Goal: Find contact information: Obtain details needed to contact an individual or organization

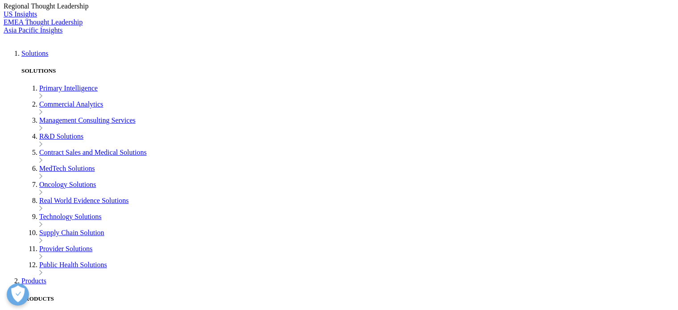
scroll to position [178, 0]
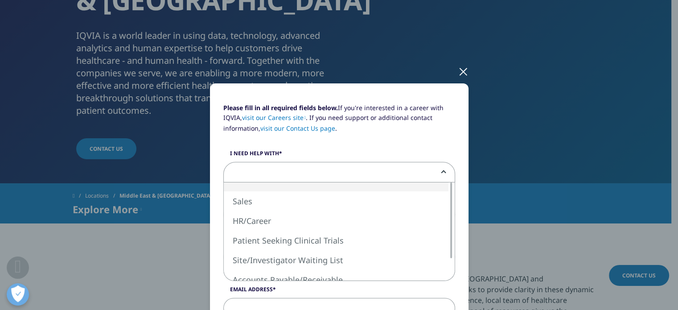
click at [268, 176] on span at bounding box center [339, 172] width 231 height 21
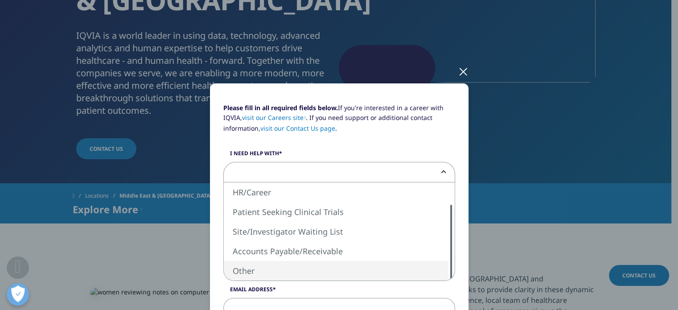
select select "Other"
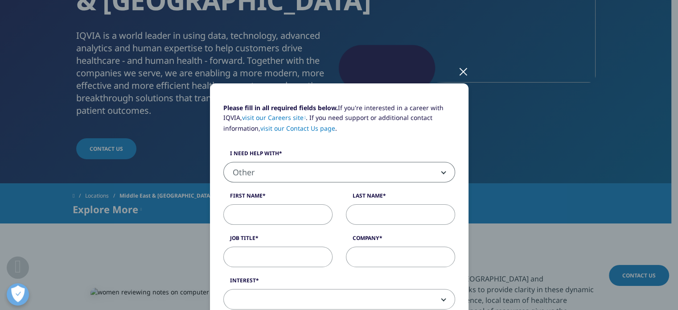
click at [260, 213] on input "First Name" at bounding box center [277, 214] width 109 height 21
type input "VIKAS"
type input "AGRAWAL"
select select "[GEOGRAPHIC_DATA]"
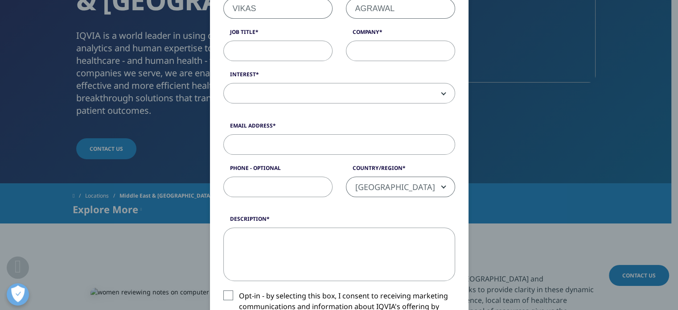
scroll to position [192, 0]
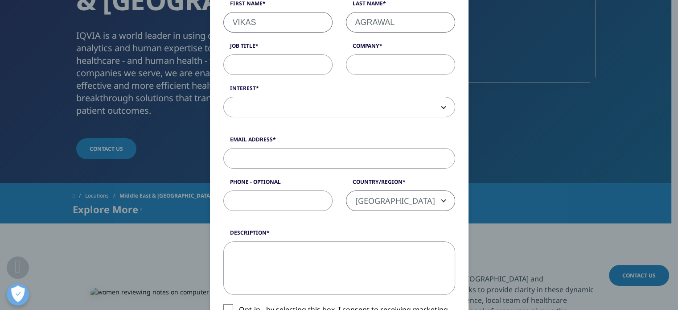
click at [269, 68] on input "Job Title" at bounding box center [277, 64] width 109 height 21
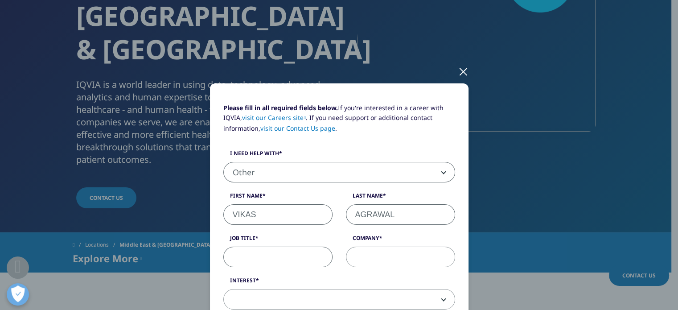
scroll to position [0, 0]
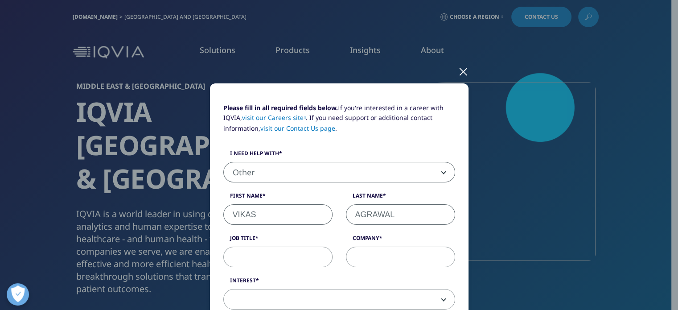
click at [458, 70] on div at bounding box center [463, 71] width 10 height 25
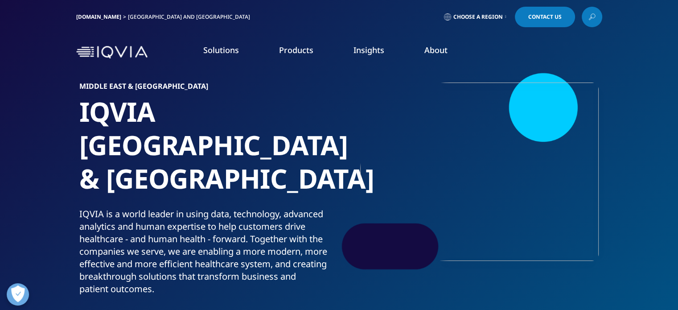
click at [548, 16] on span "Contact Us" at bounding box center [544, 16] width 33 height 5
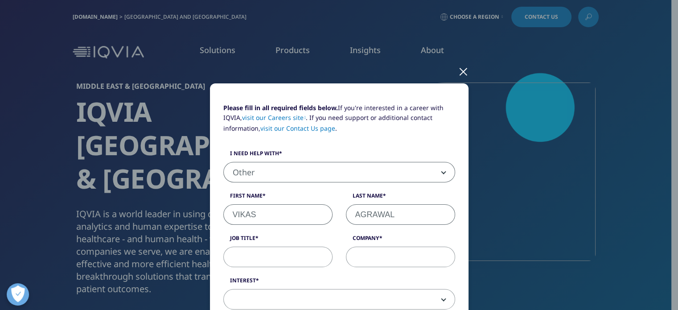
click at [461, 73] on div at bounding box center [463, 71] width 10 height 25
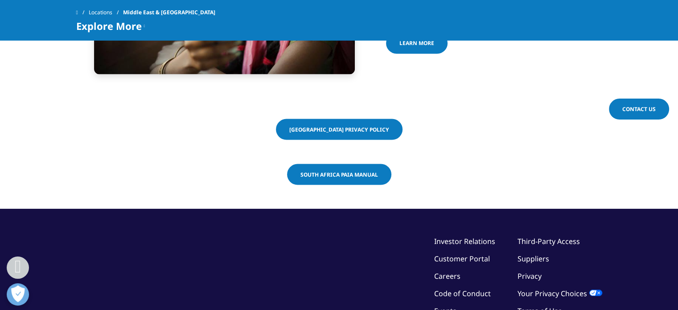
scroll to position [1694, 0]
